Goal: Information Seeking & Learning: Learn about a topic

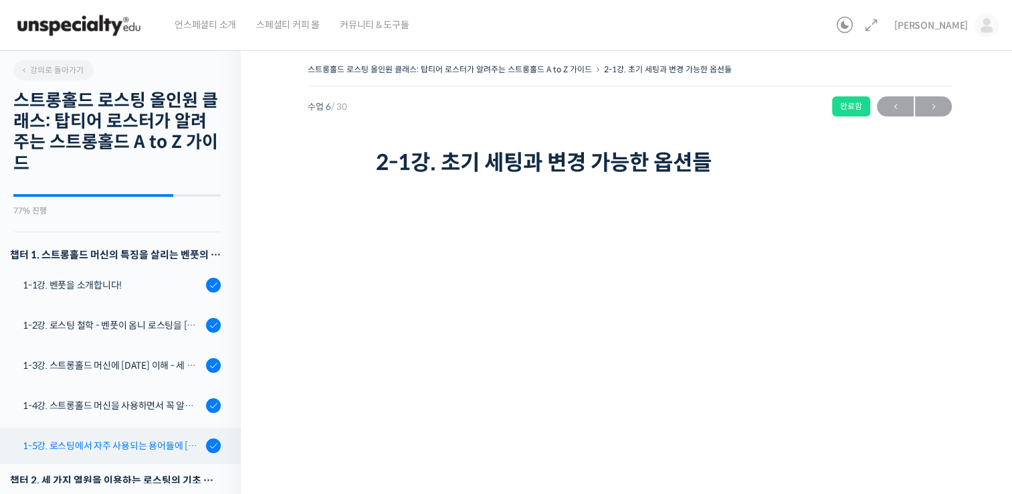
scroll to position [215, 0]
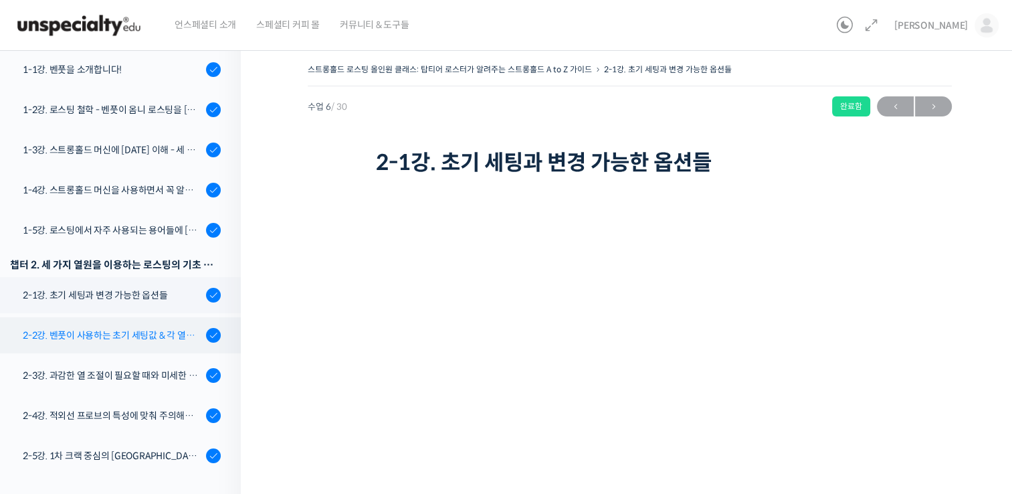
click at [158, 328] on div "2-2강. 벤풋이 사용하는 초기 세팅값 & 각 열원이 하는 역할" at bounding box center [112, 335] width 179 height 15
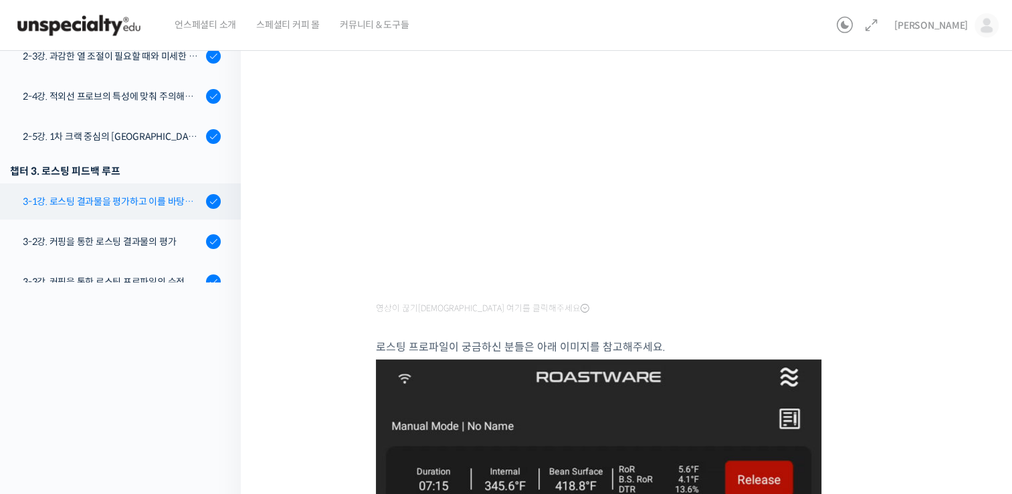
scroll to position [414, 0]
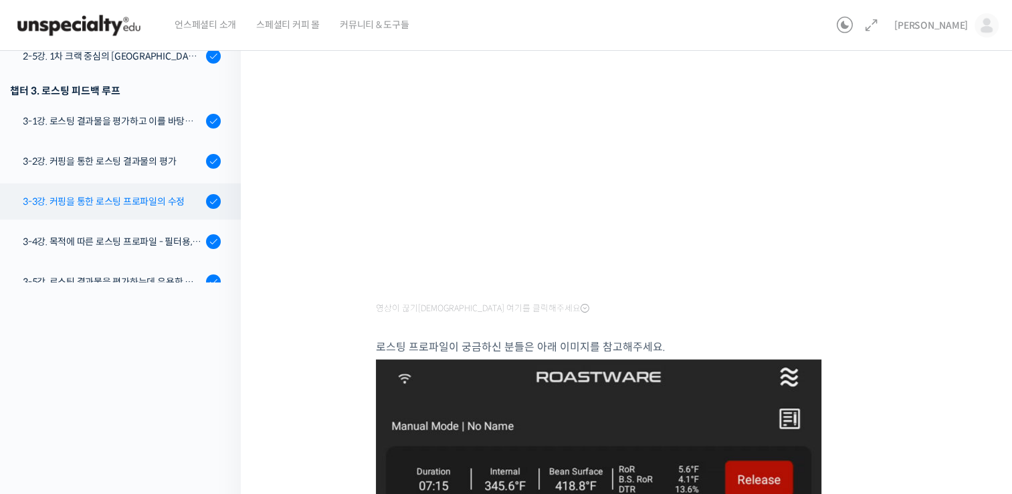
click at [110, 211] on link "3-3강. 커핑을 통한 로스팅 프로파일의 수정" at bounding box center [116, 201] width 247 height 36
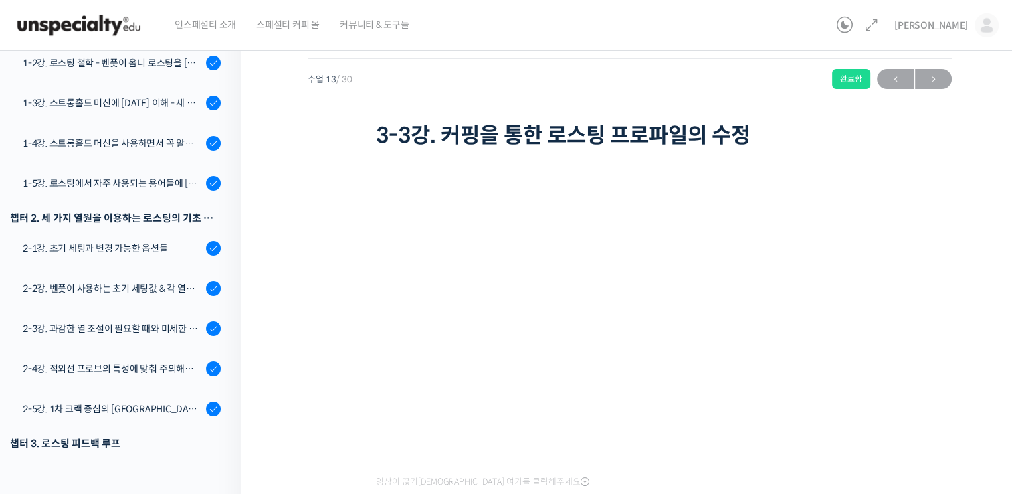
scroll to position [412, 0]
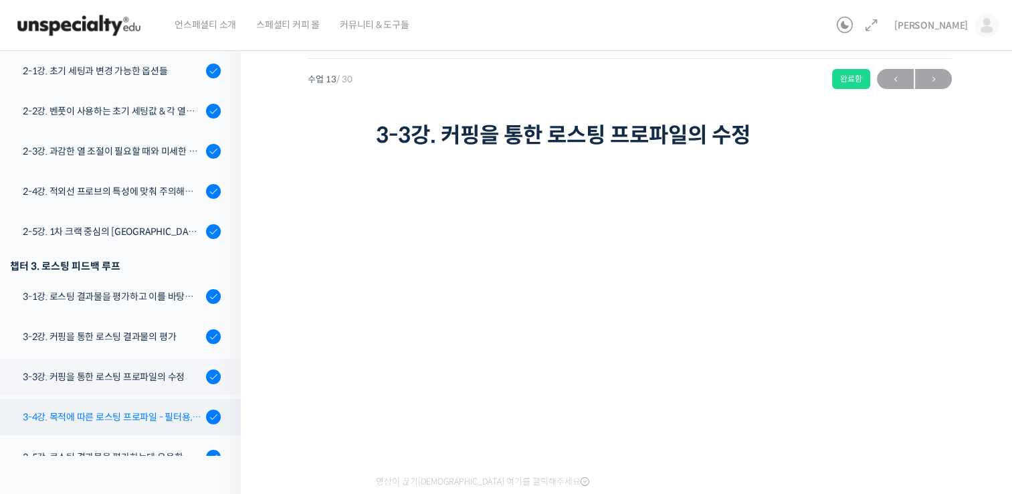
click at [166, 409] on div "3-4강. 목적에 따른 로스팅 프로파일 - 필터용, 에스프레소용" at bounding box center [112, 416] width 179 height 15
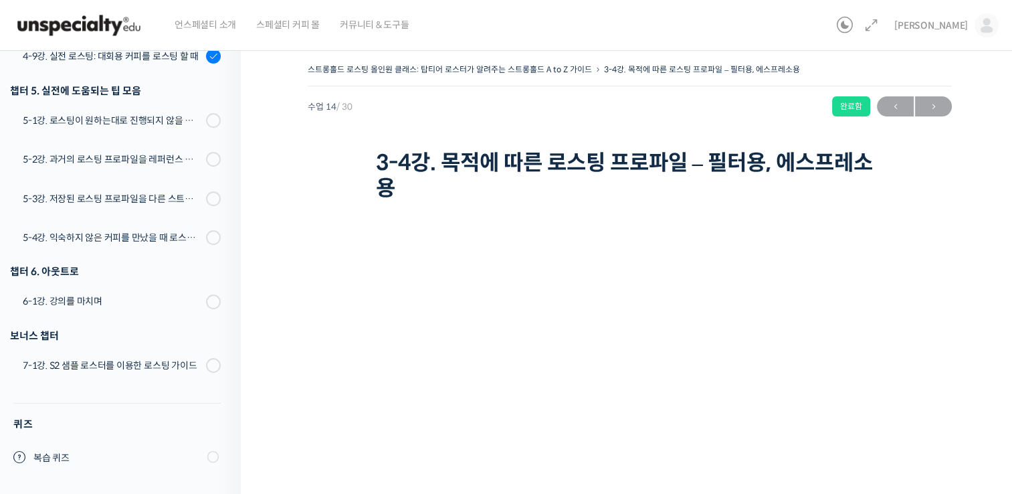
click at [294, 199] on div "스트롱홀드 로스팅 올인원 클래스: 탑티어 로스터가 알려주는 스트롱홀드 A to Z 가이드 3-4강. 목적에 따른 로스팅 프로파일 – 필터용, …" at bounding box center [630, 336] width 778 height 593
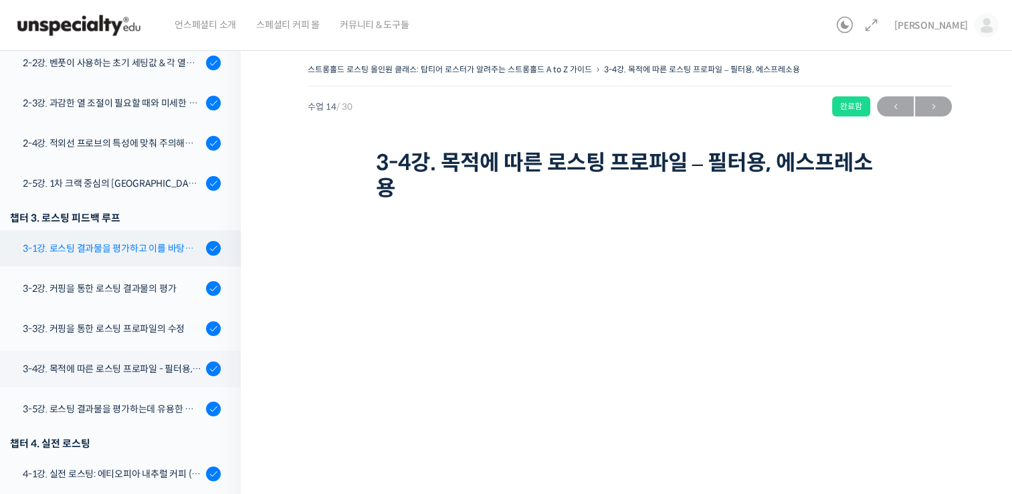
scroll to position [557, 0]
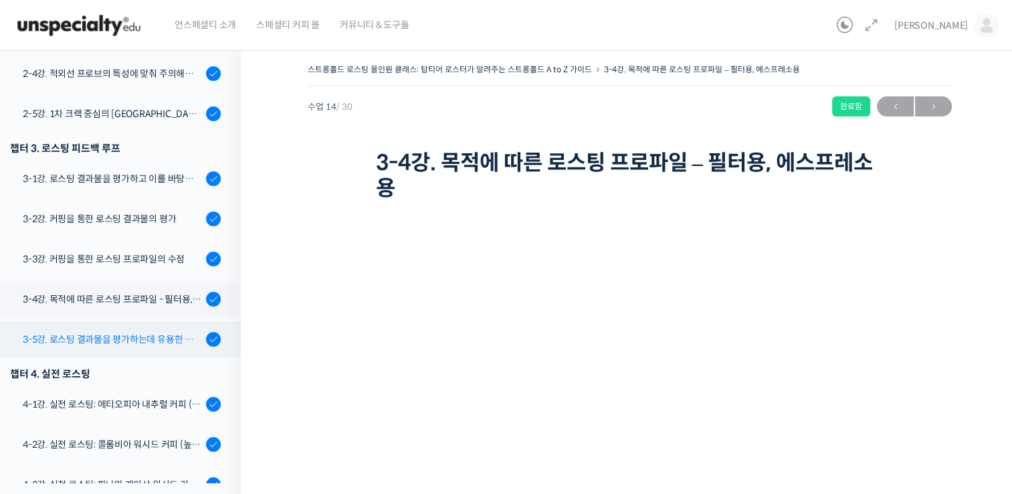
click at [99, 342] on div "3-5강. 로스팅 결과물을 평가하는데 유용한 팁들 - 연수를 활용한 커핑, 커핑용 분쇄도 찾기, 로스트 레벨에 따른 QC 등" at bounding box center [112, 339] width 179 height 15
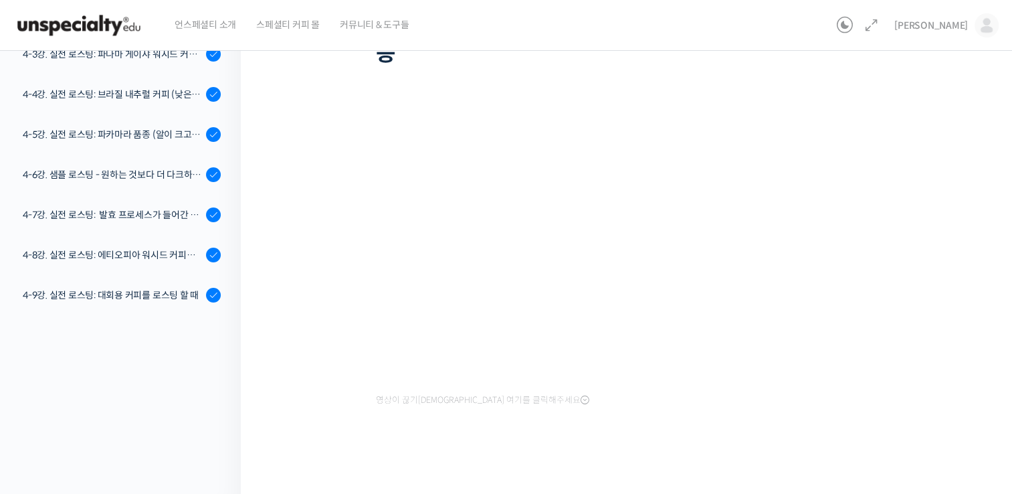
scroll to position [163, 0]
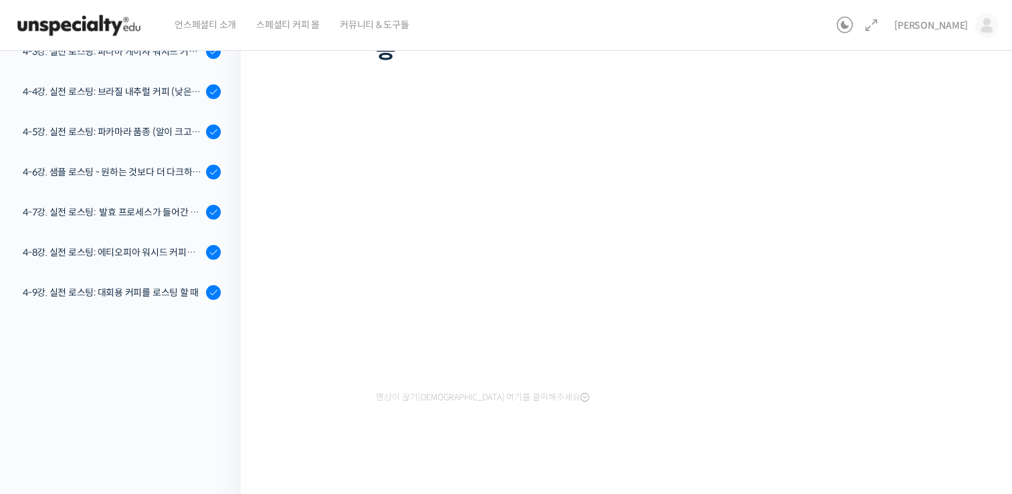
click at [814, 420] on div "영상이 끊기[DEMOGRAPHIC_DATA] 여기를 클릭해주세요" at bounding box center [630, 268] width 508 height 401
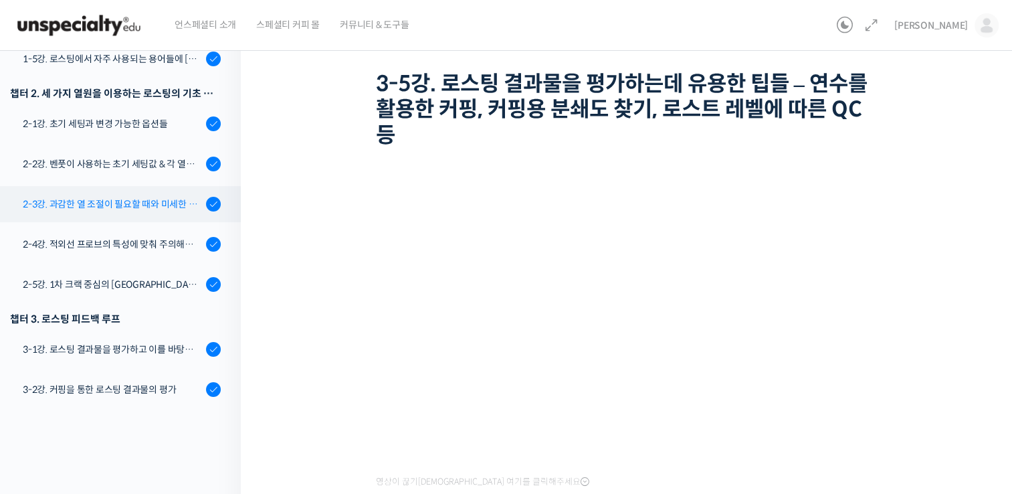
scroll to position [292, 0]
